Goal: Check status: Check status

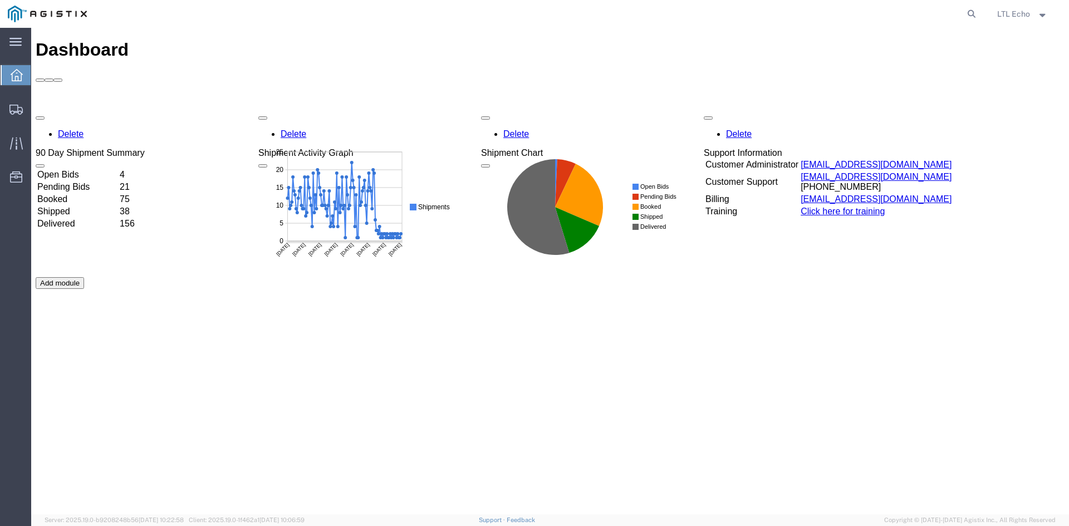
click at [775, 12] on agx-global-search at bounding box center [803, 14] width 356 height 28
click at [416, 14] on div at bounding box center [538, 14] width 886 height 28
click at [969, 12] on icon at bounding box center [972, 14] width 16 height 16
paste input "56889519"
type input "56889519"
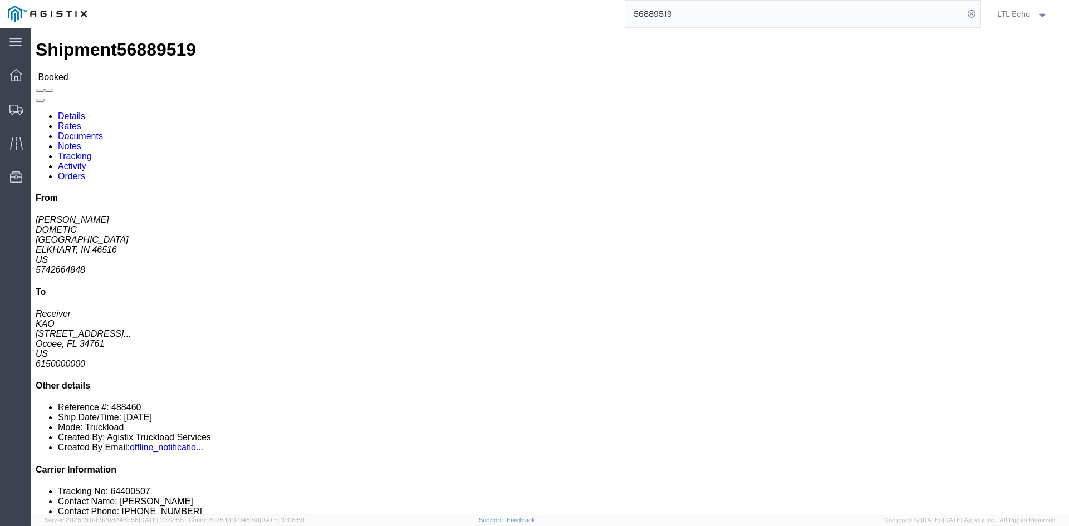
click link "Rates"
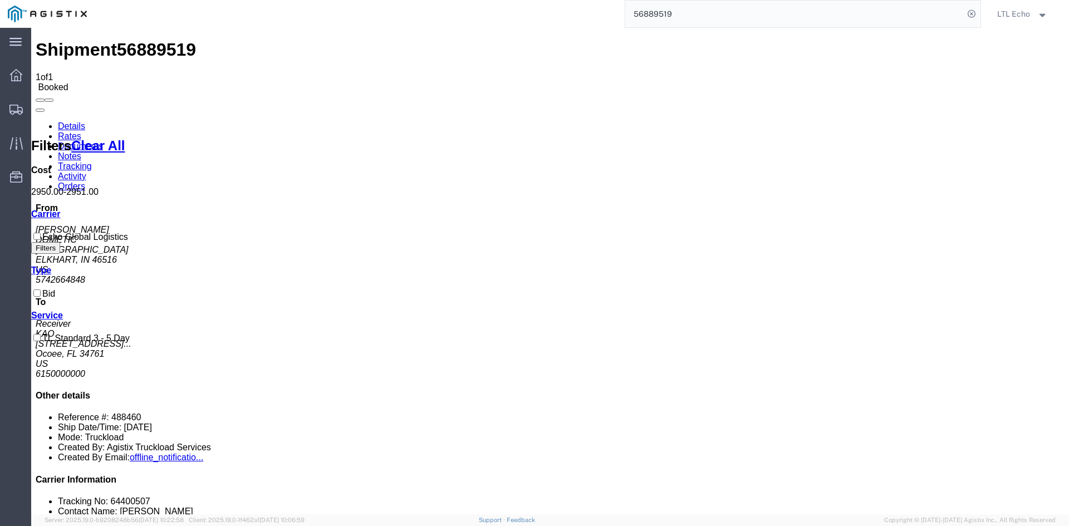
click at [71, 121] on link "Details" at bounding box center [71, 125] width 27 height 9
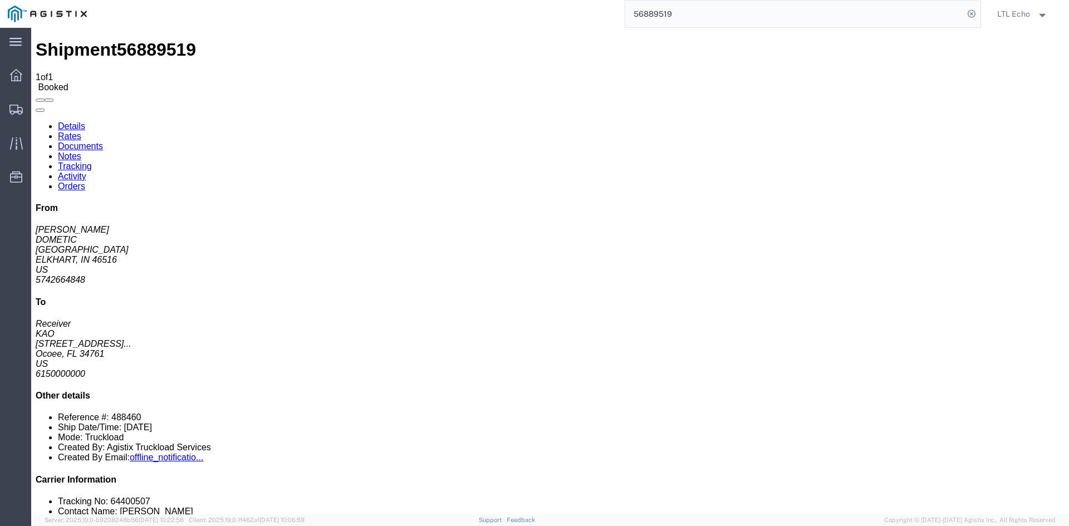
click link "Notes"
click at [332, 15] on div "56889519" at bounding box center [538, 14] width 886 height 28
click at [783, 17] on input "56889519" at bounding box center [794, 14] width 338 height 27
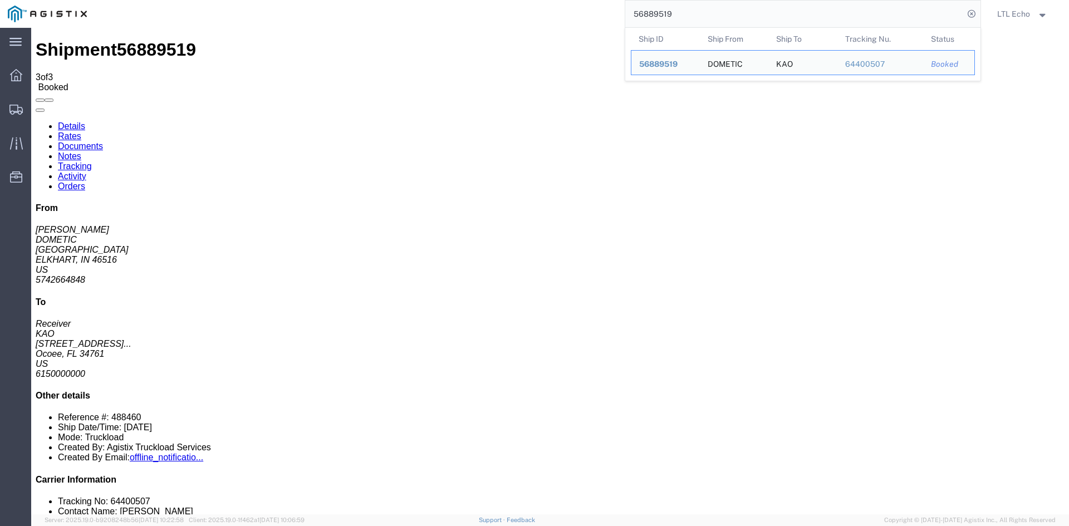
click at [50, 13] on img at bounding box center [47, 14] width 79 height 17
